Goal: Task Accomplishment & Management: Use online tool/utility

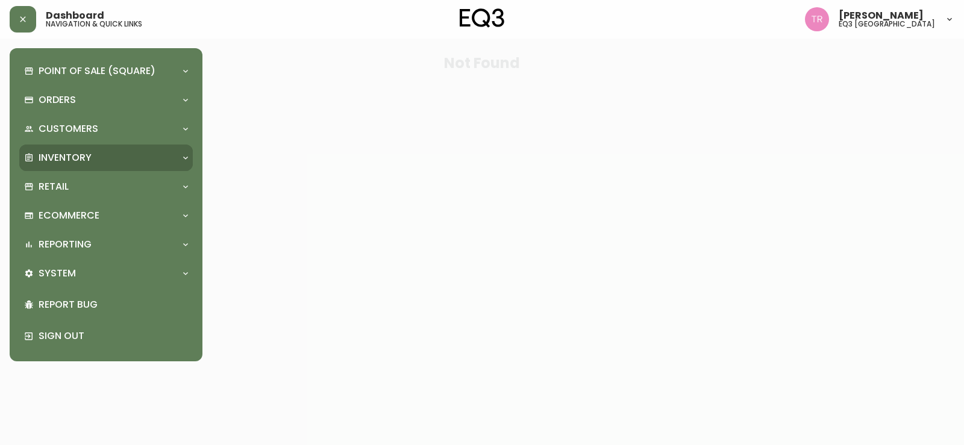
click at [102, 160] on div "Inventory" at bounding box center [100, 157] width 152 height 13
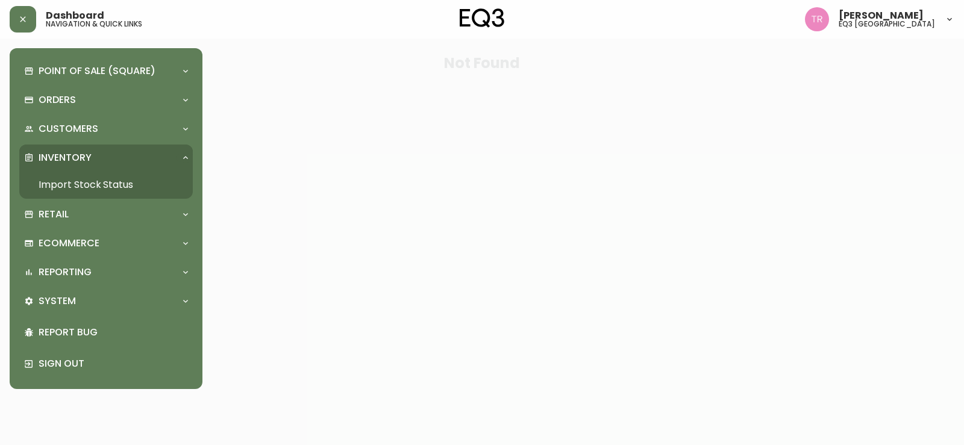
click at [89, 179] on link "Import Stock Status" at bounding box center [106, 185] width 174 height 28
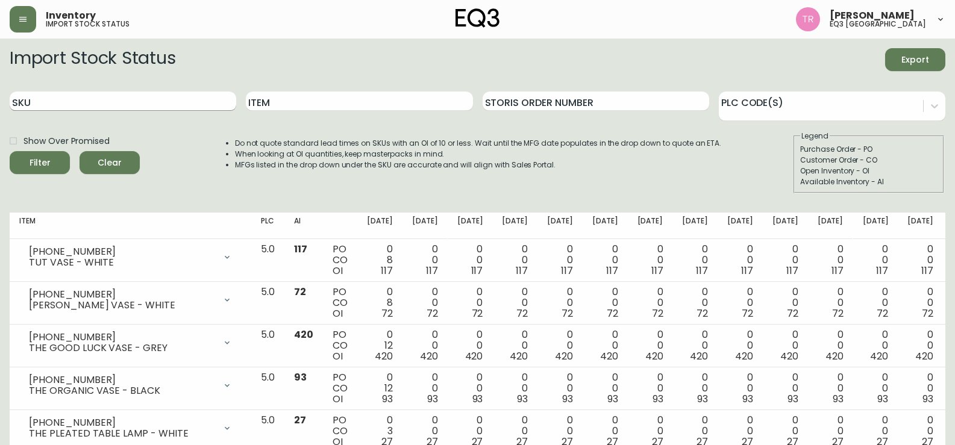
click at [107, 98] on input "SKU" at bounding box center [123, 101] width 227 height 19
type input "[PHONE_NUMBER]"
click at [10, 151] on button "Filter" at bounding box center [40, 162] width 60 height 23
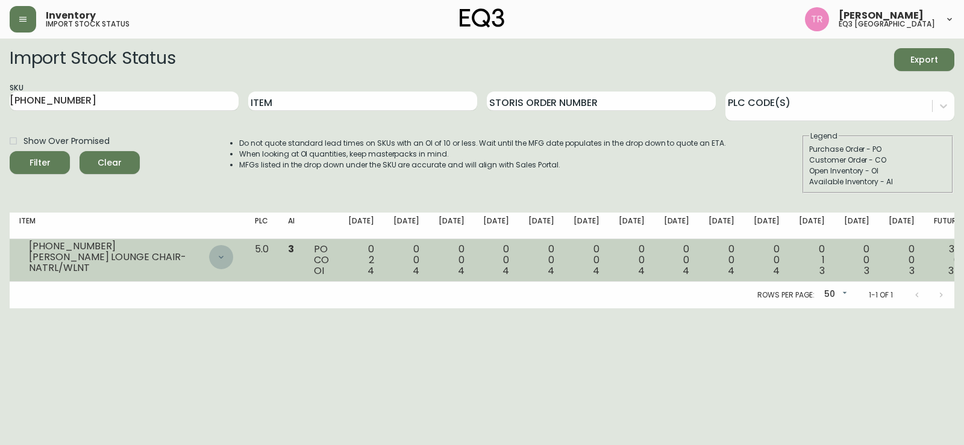
click at [233, 259] on div at bounding box center [221, 257] width 24 height 24
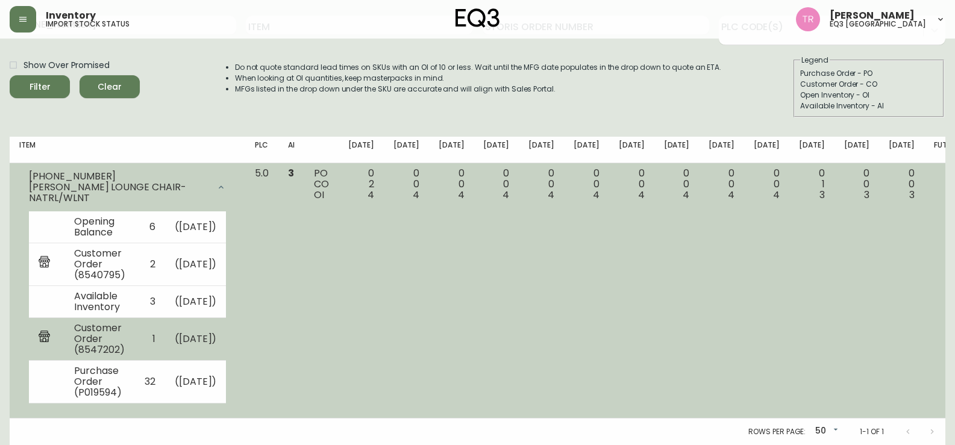
scroll to position [98, 0]
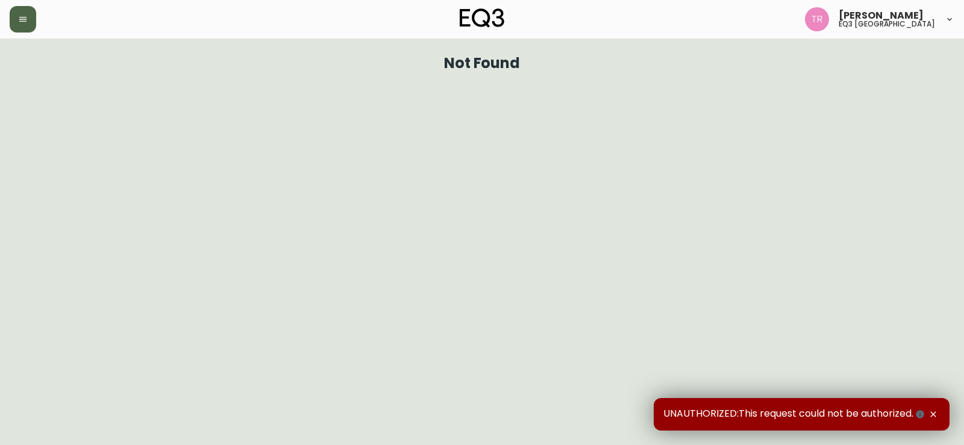
click at [22, 21] on icon "button" at bounding box center [22, 19] width 7 height 5
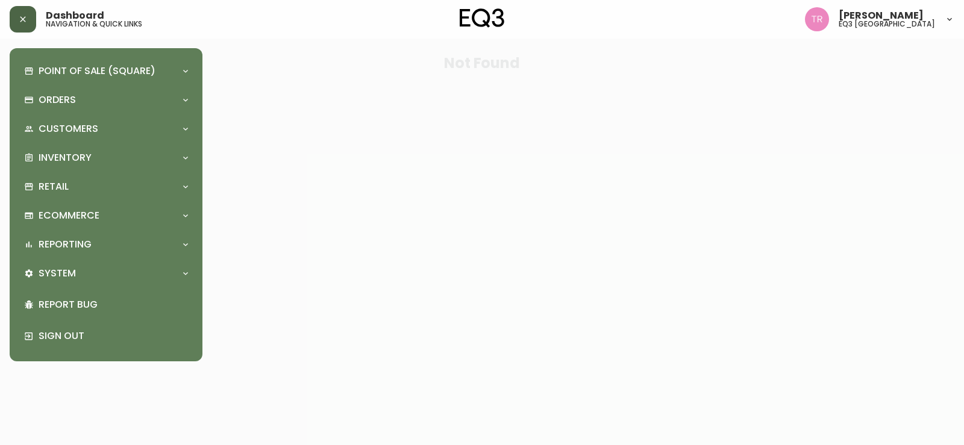
click at [22, 21] on icon "button" at bounding box center [23, 19] width 10 height 10
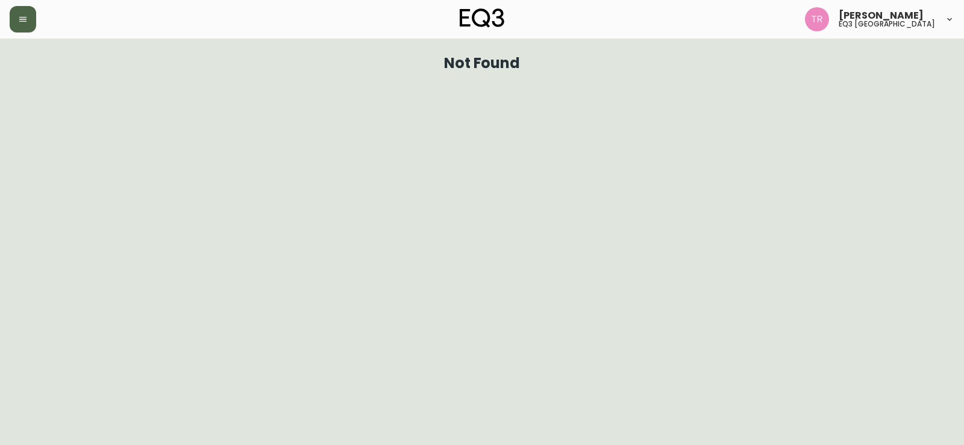
click at [29, 28] on button "button" at bounding box center [23, 19] width 27 height 27
